Goal: Information Seeking & Learning: Learn about a topic

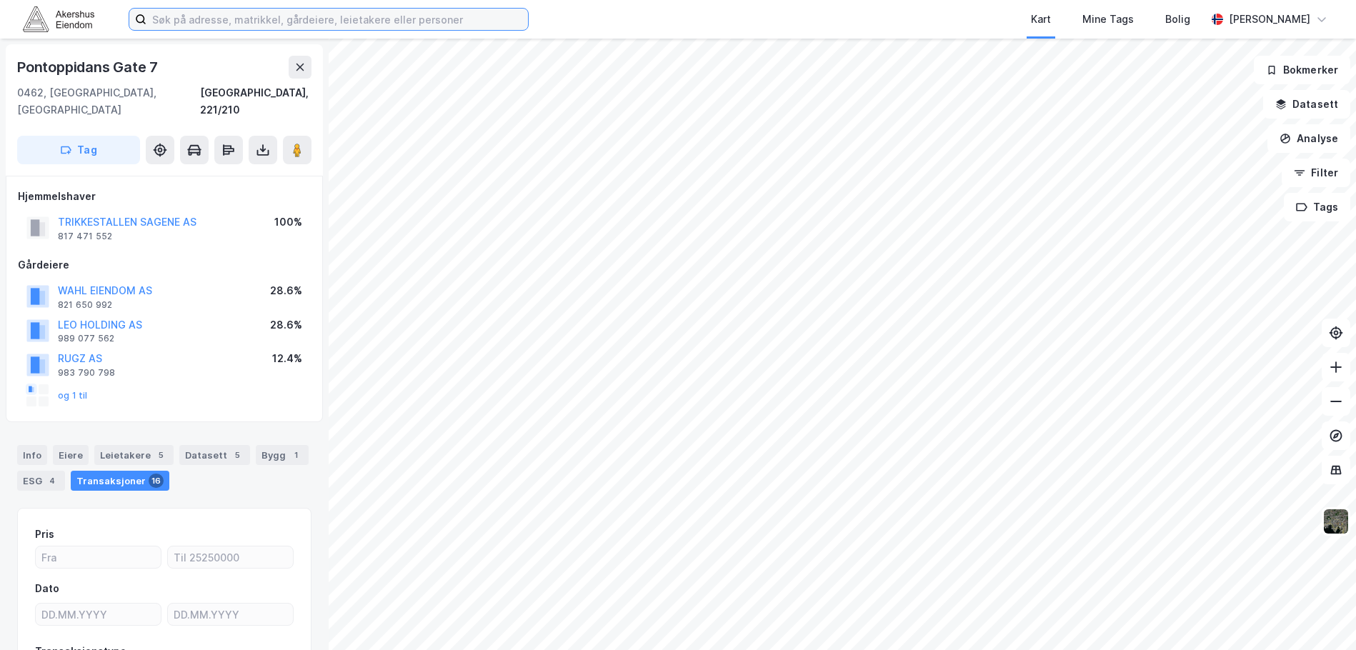
click at [380, 19] on input at bounding box center [337, 19] width 382 height 21
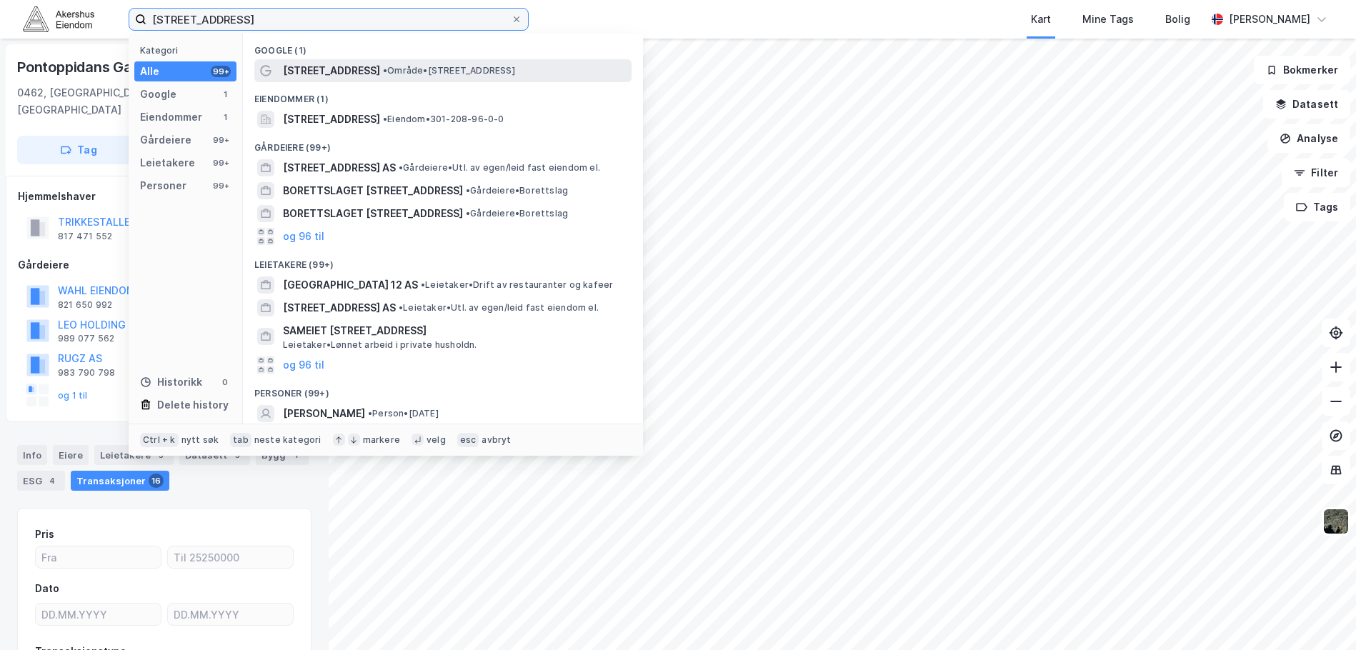
type input "[STREET_ADDRESS]"
click at [393, 62] on div "[STREET_ADDRESS] • Område • [STREET_ADDRESS]" at bounding box center [456, 70] width 346 height 17
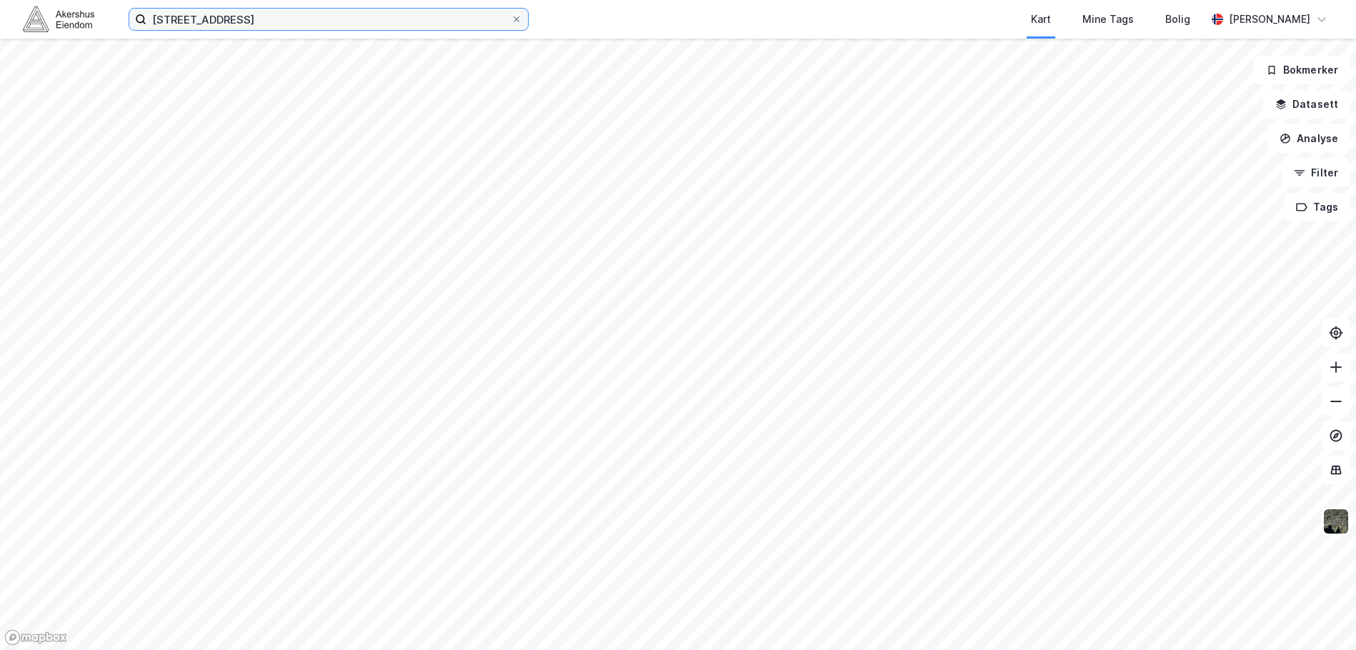
click at [368, 23] on input "[STREET_ADDRESS]" at bounding box center [328, 19] width 364 height 21
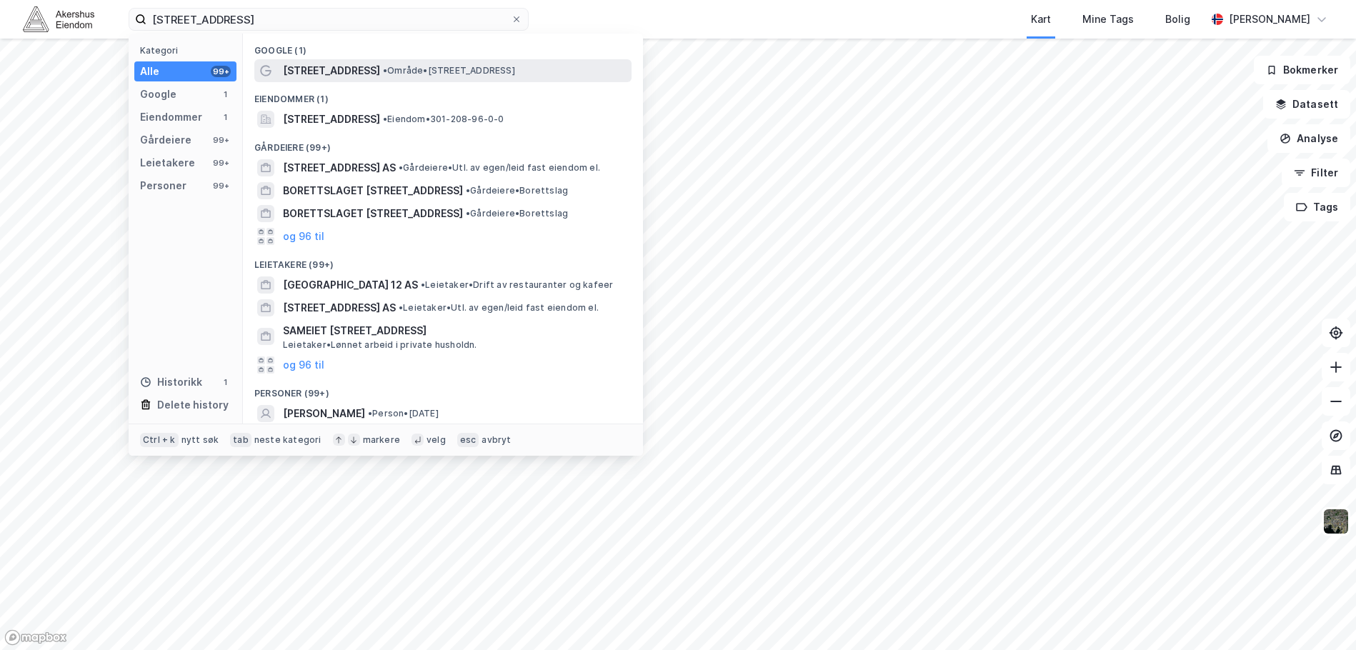
click at [342, 74] on span "[STREET_ADDRESS]" at bounding box center [331, 70] width 97 height 17
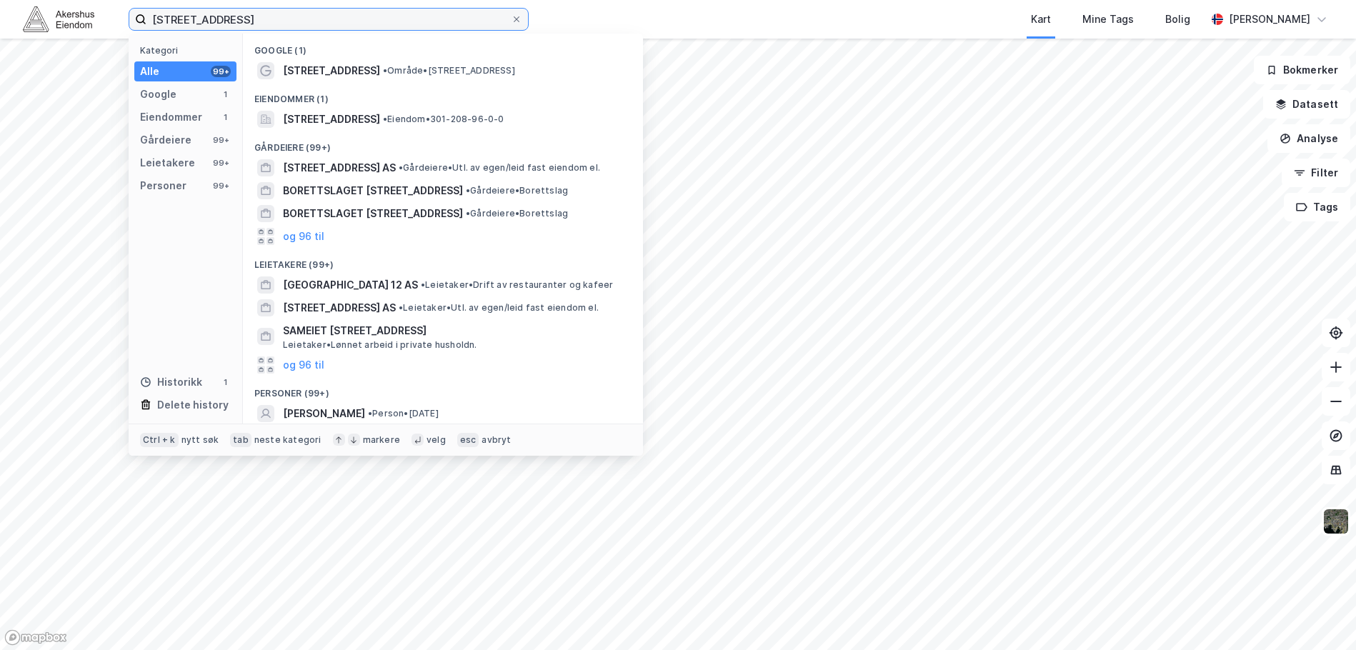
click at [256, 22] on input "[STREET_ADDRESS]" at bounding box center [328, 19] width 364 height 21
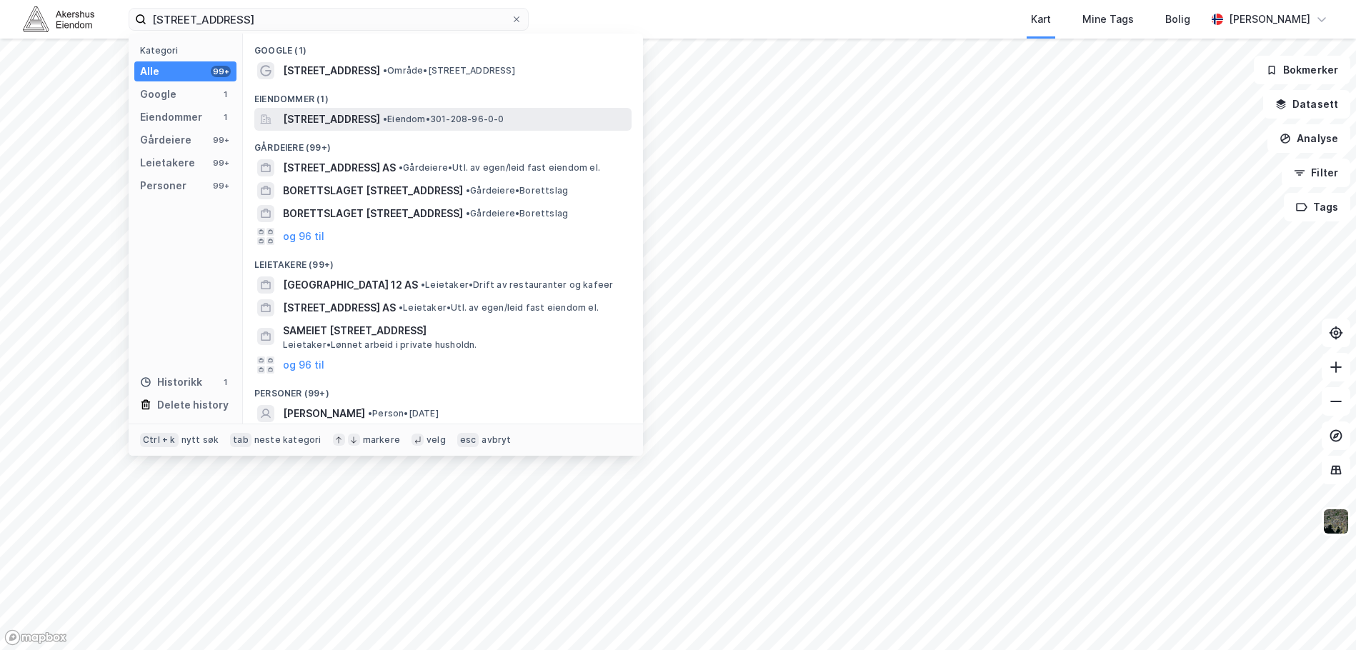
click at [302, 120] on span "[STREET_ADDRESS]" at bounding box center [331, 119] width 97 height 17
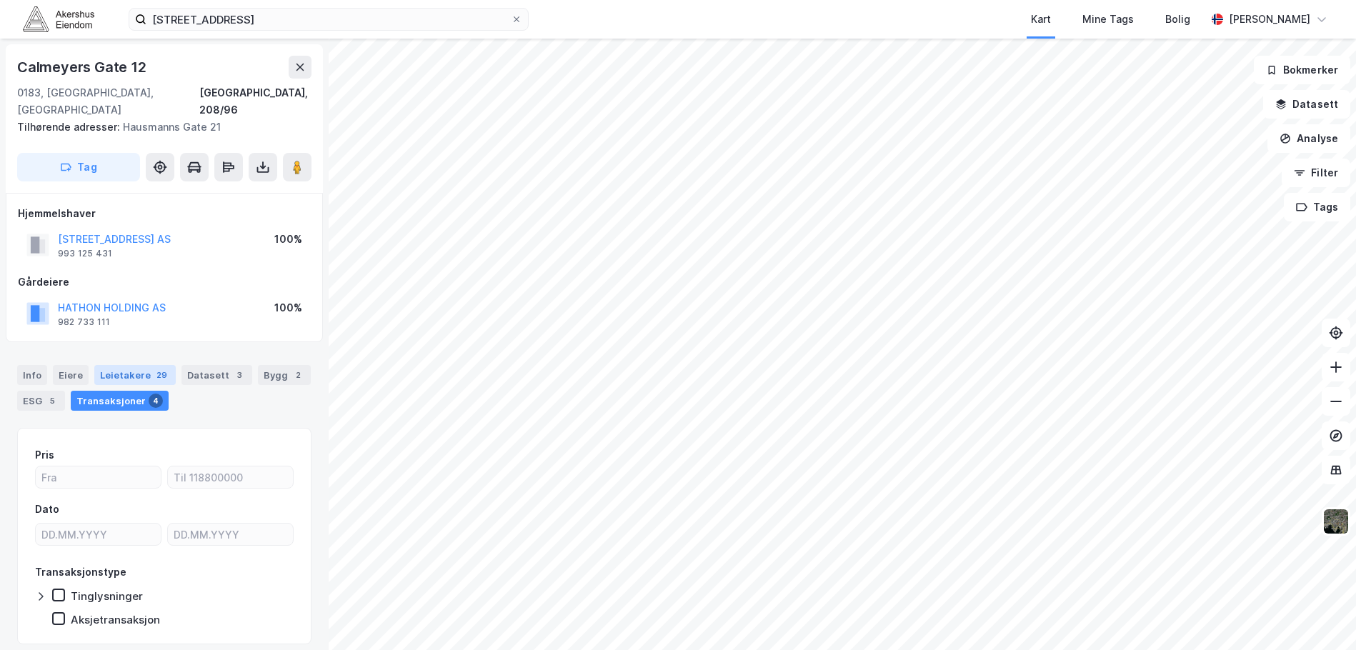
click at [122, 365] on div "Leietakere 29" at bounding box center [134, 375] width 81 height 20
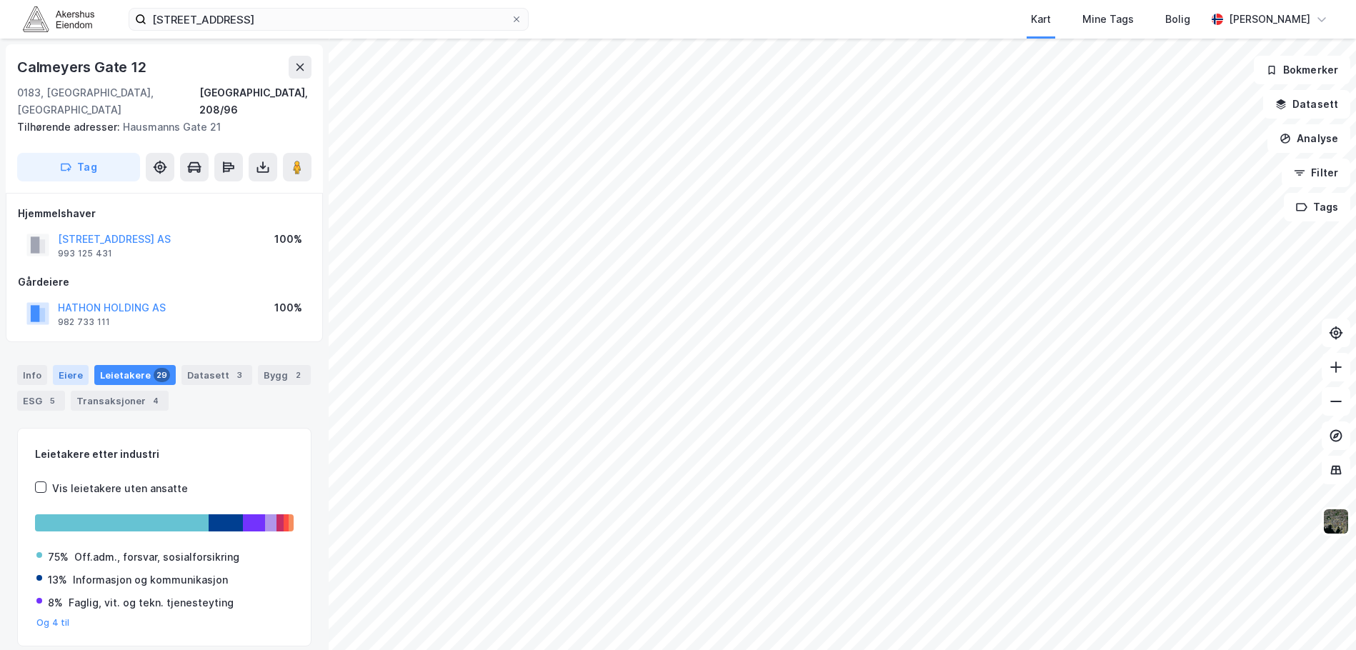
click at [73, 365] on div "Eiere" at bounding box center [71, 375] width 36 height 20
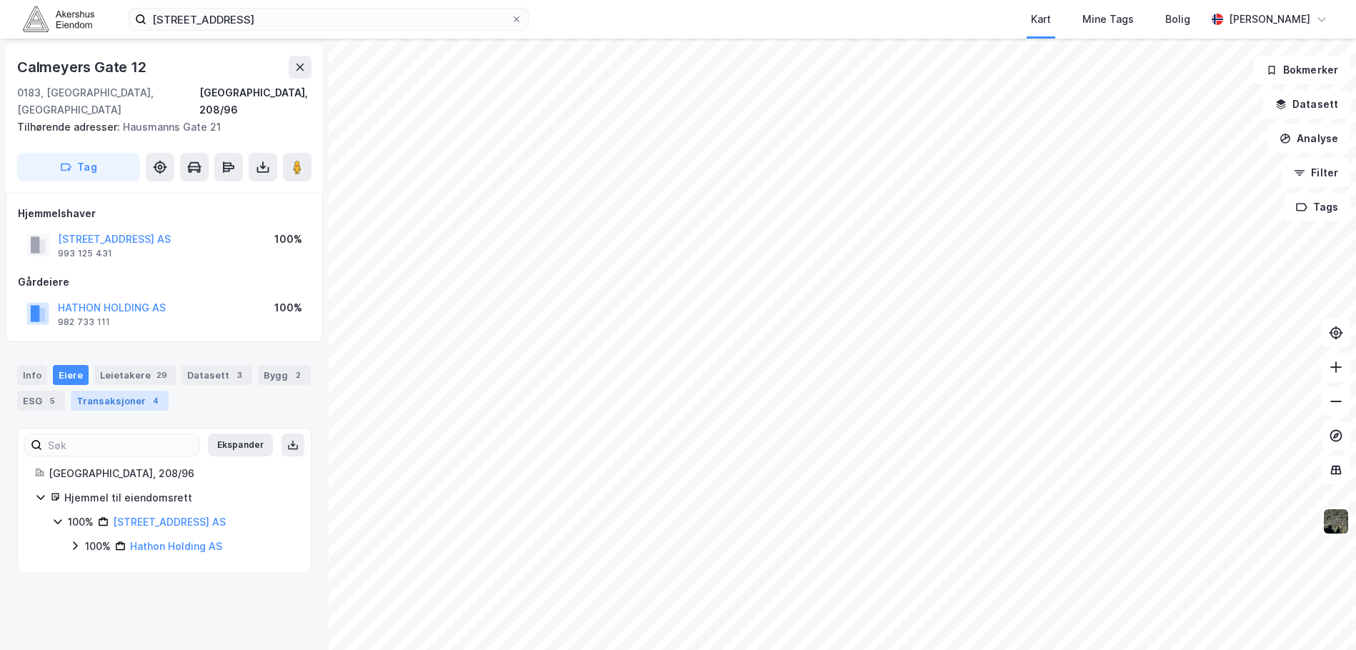
click at [90, 391] on div "Transaksjoner 4" at bounding box center [120, 401] width 98 height 20
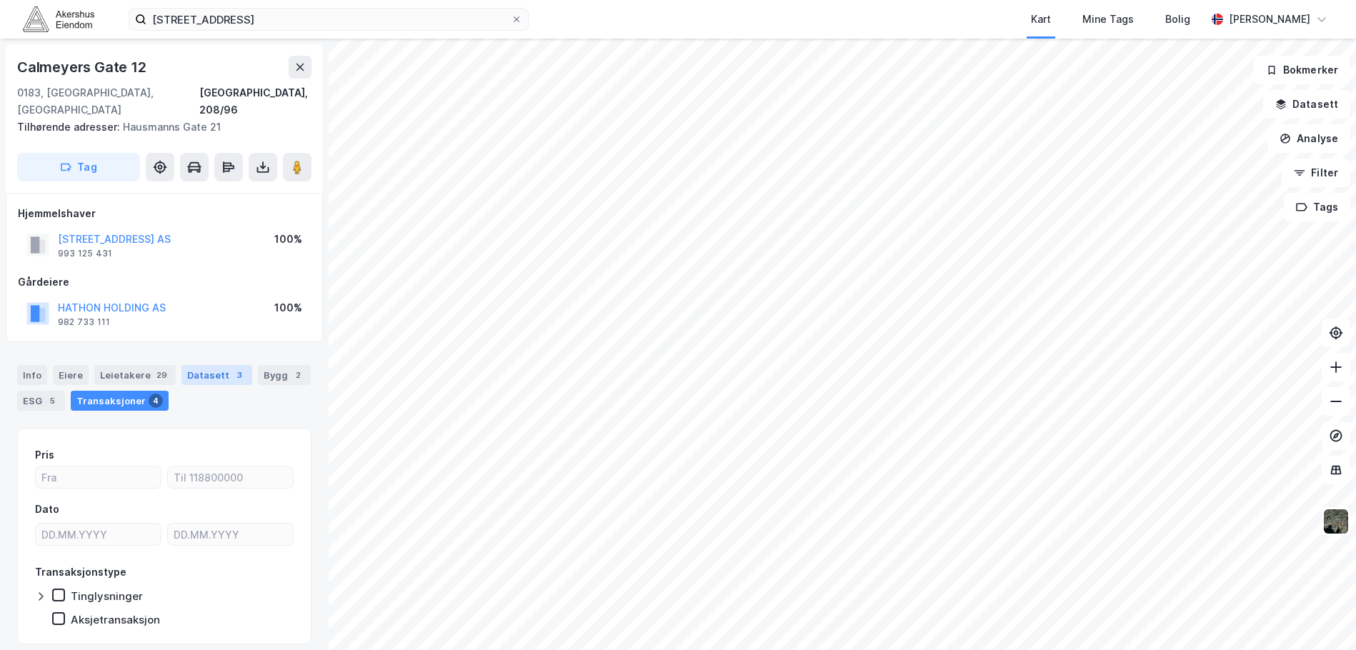
click at [216, 365] on div "Datasett 3" at bounding box center [216, 375] width 71 height 20
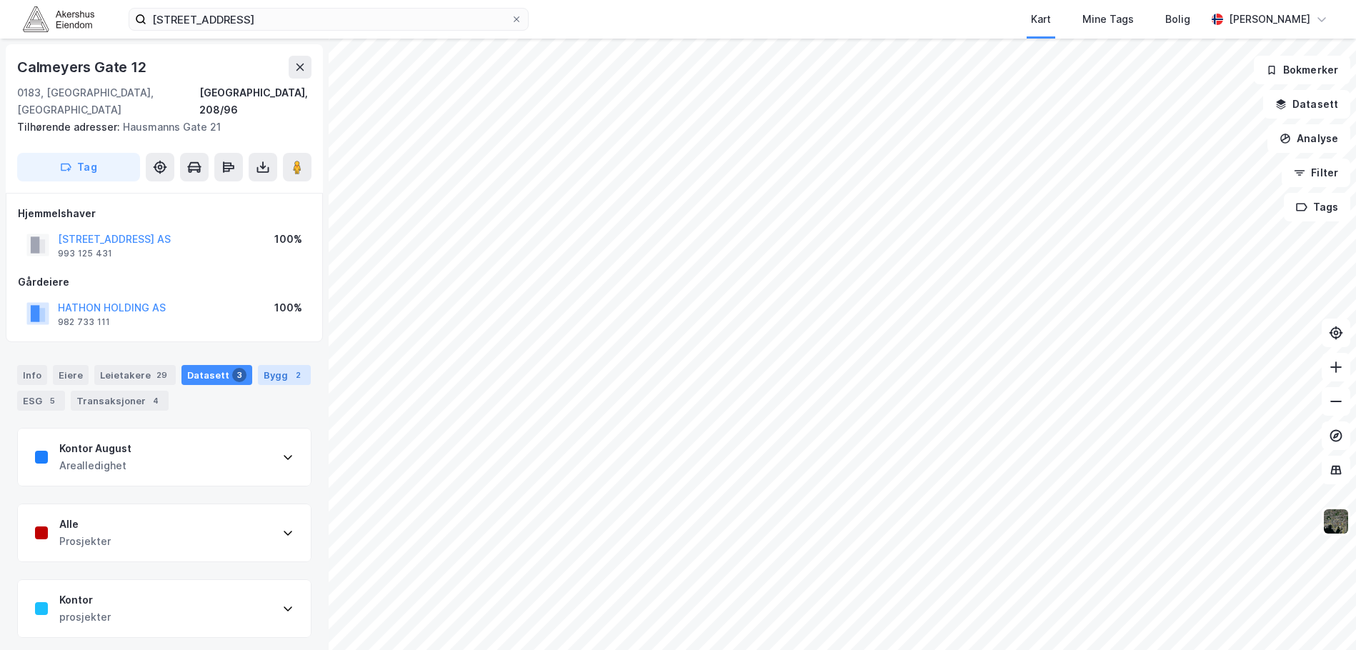
click at [259, 365] on div "Bygg 2" at bounding box center [284, 375] width 53 height 20
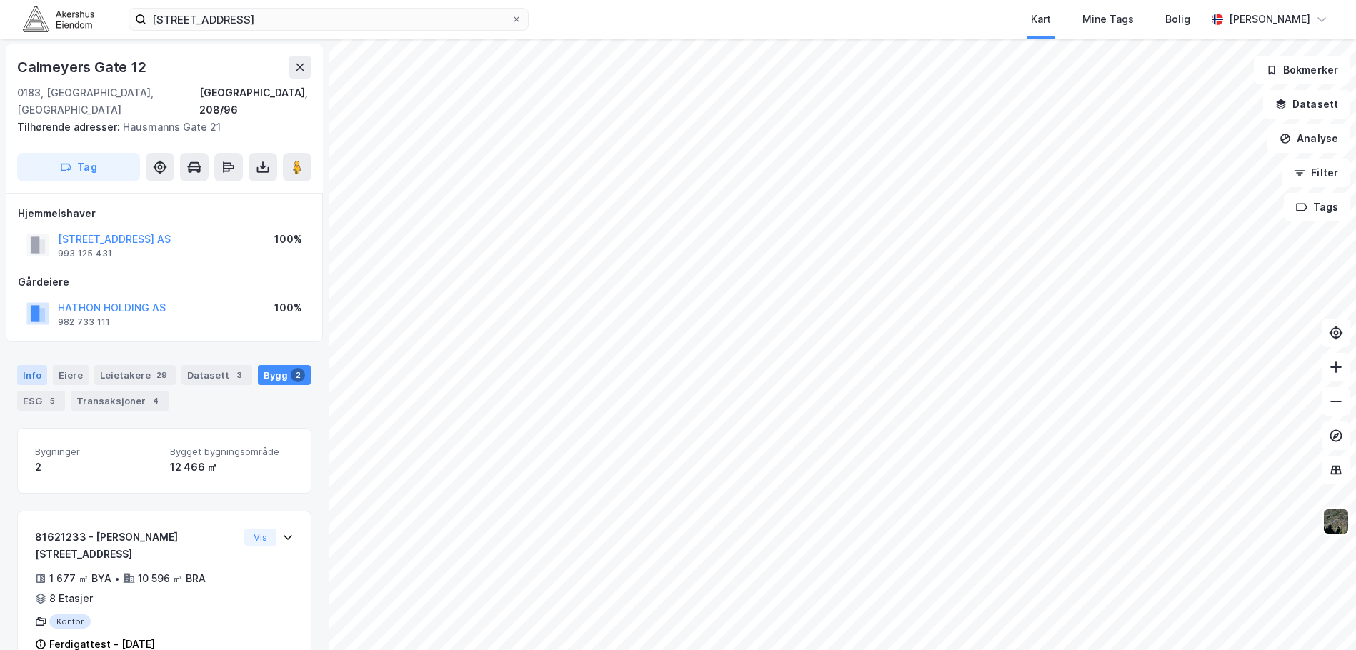
click at [38, 365] on div "Info" at bounding box center [32, 375] width 30 height 20
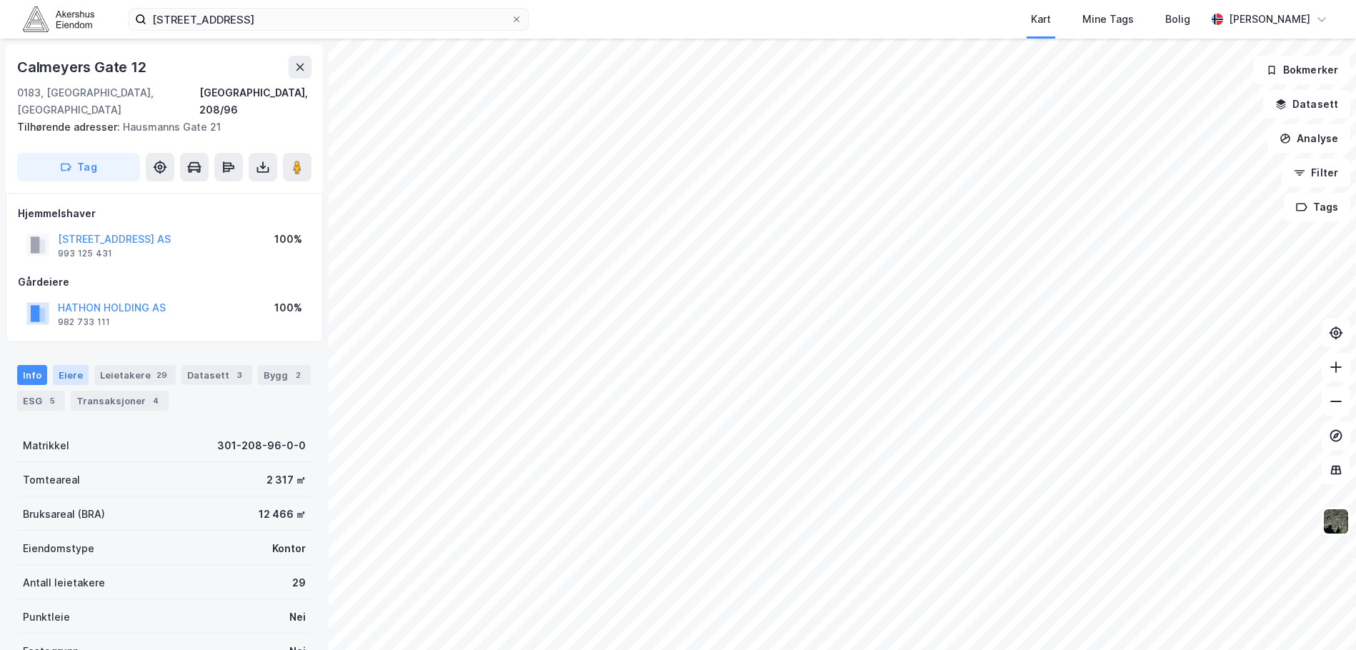
click at [66, 365] on div "Eiere" at bounding box center [71, 375] width 36 height 20
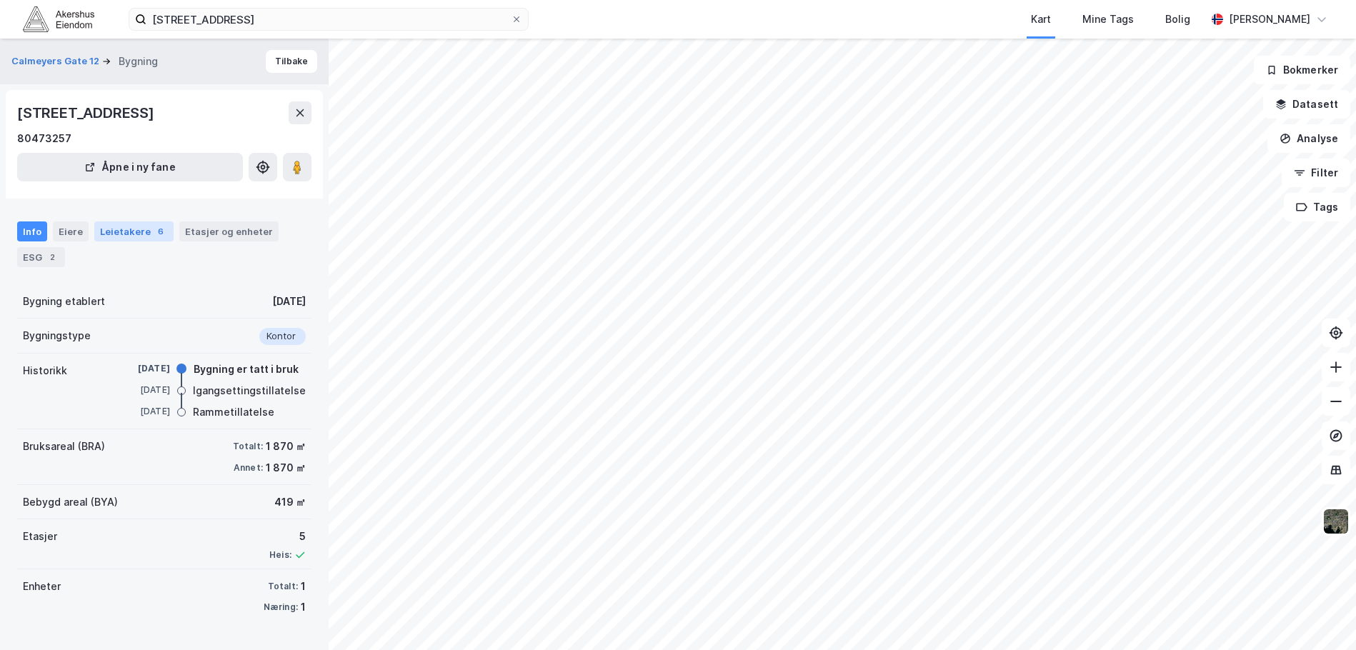
click at [113, 232] on div "Leietakere 6" at bounding box center [133, 232] width 79 height 20
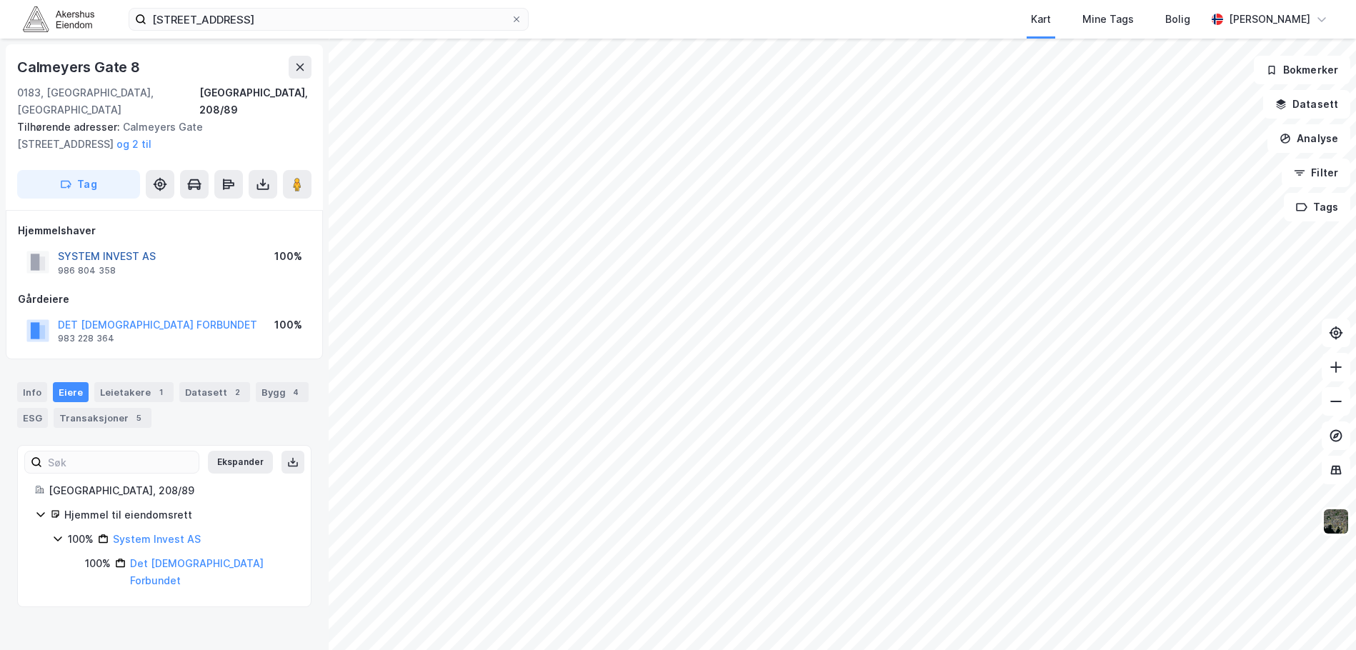
click at [0, 0] on button "SYSTEM INVEST AS" at bounding box center [0, 0] width 0 height 0
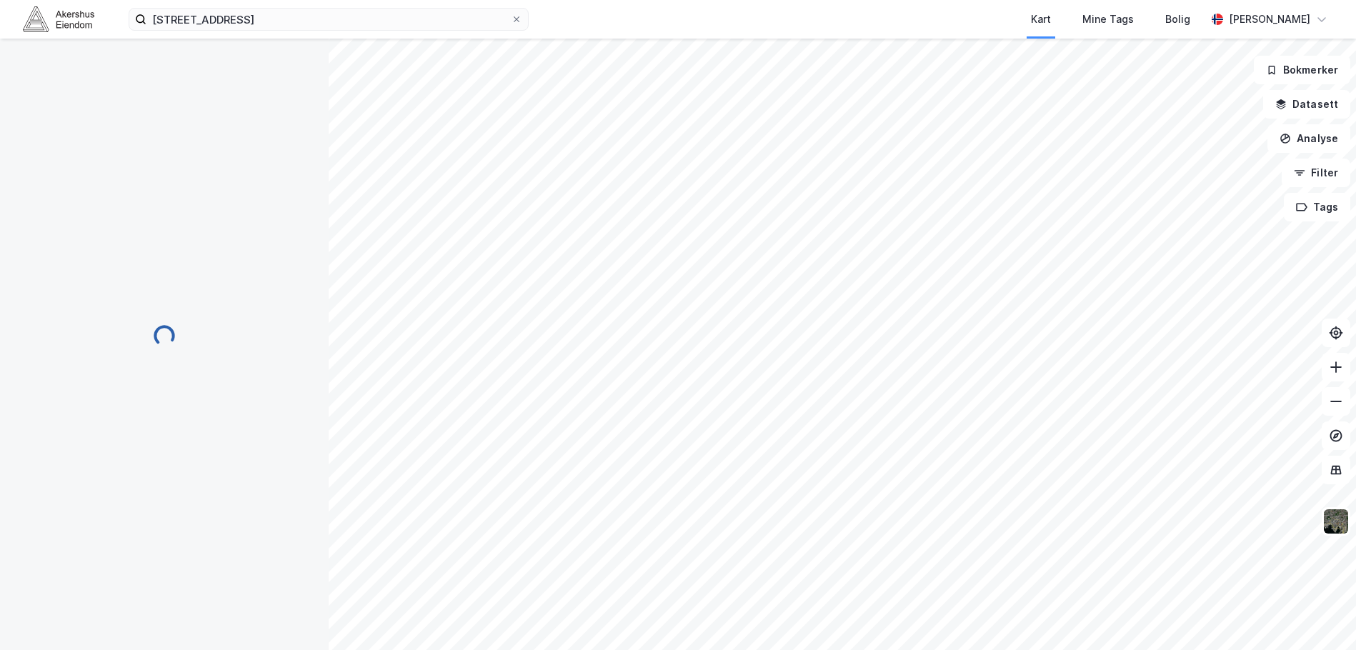
scroll to position [9, 0]
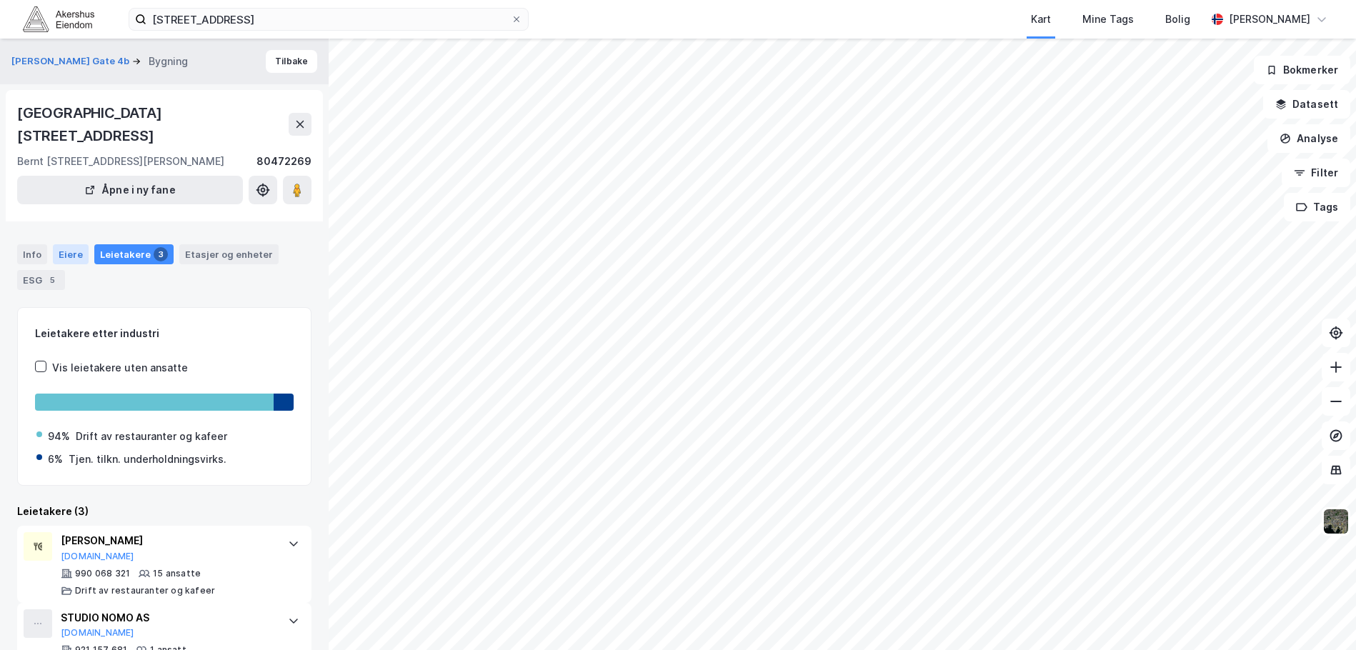
click at [62, 244] on div "Eiere" at bounding box center [71, 254] width 36 height 20
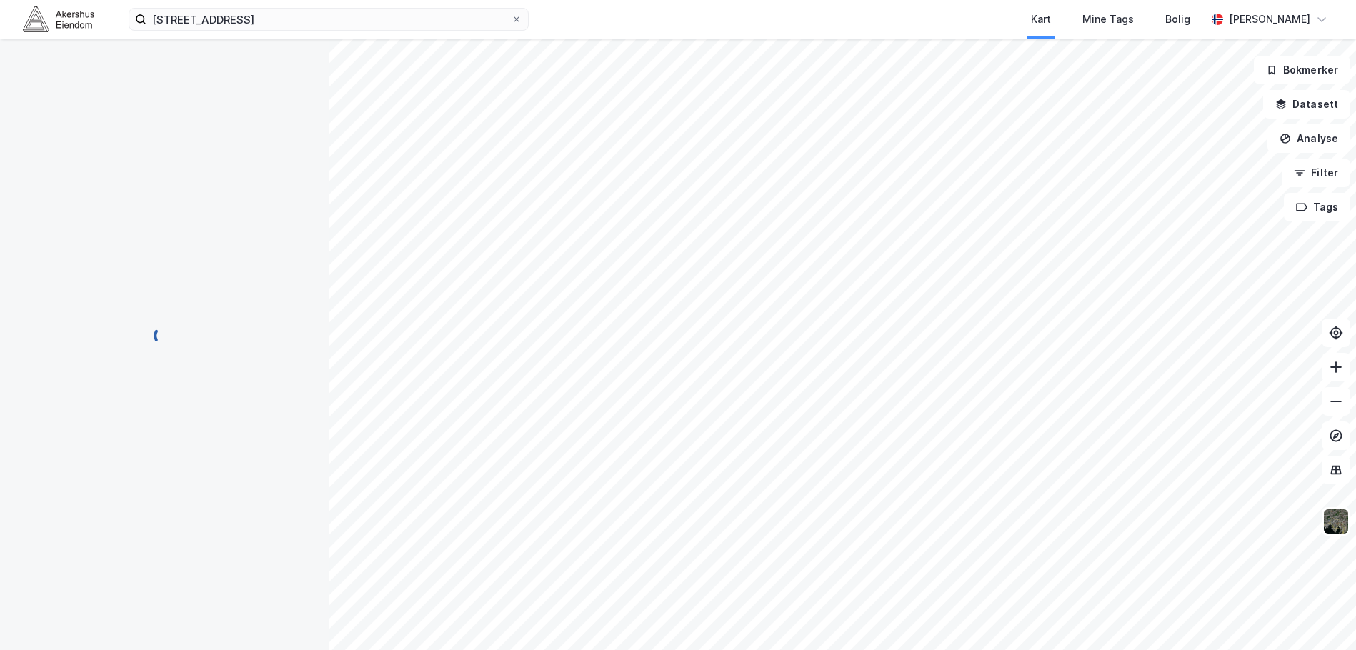
scroll to position [9, 0]
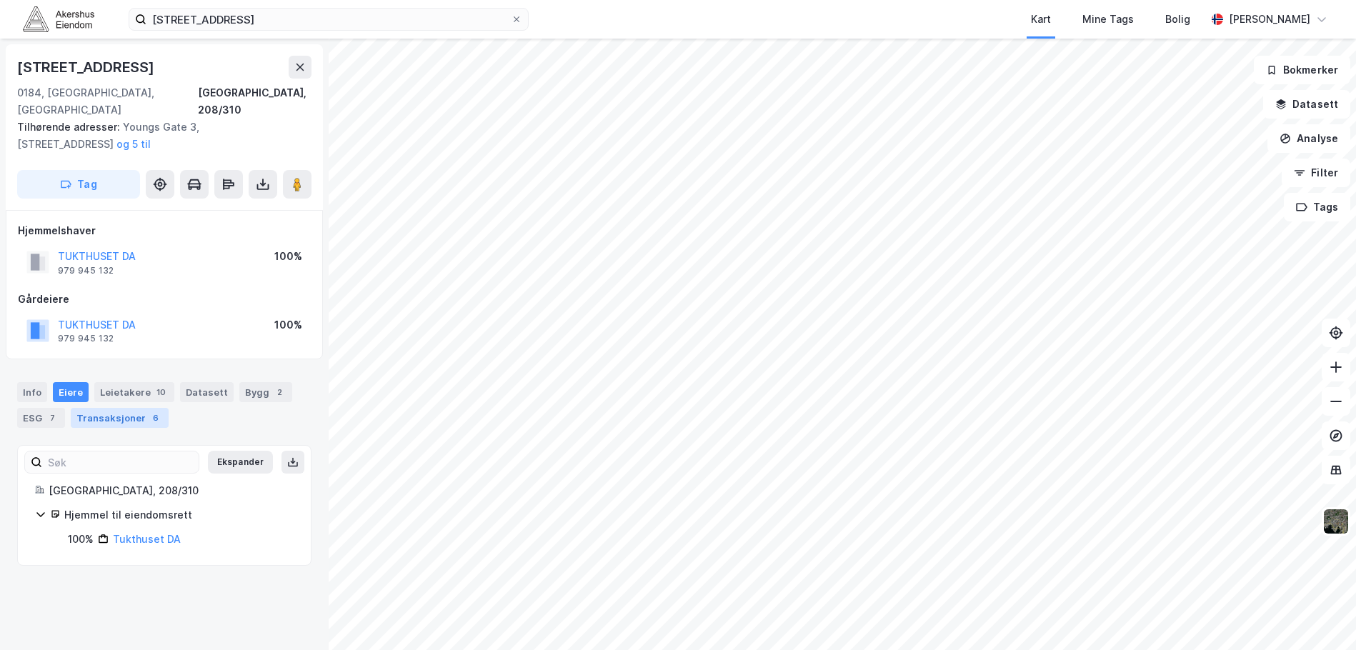
click at [110, 408] on div "Transaksjoner 6" at bounding box center [120, 418] width 98 height 20
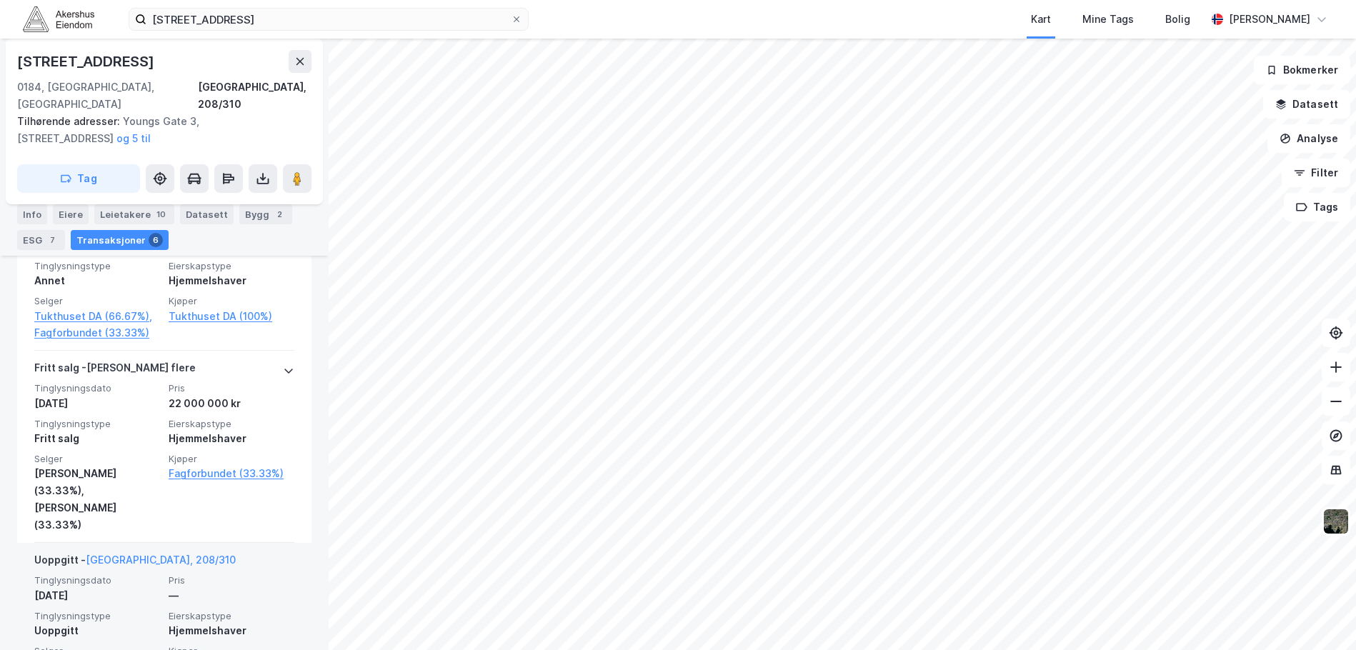
scroll to position [133, 0]
